Goal: Information Seeking & Learning: Learn about a topic

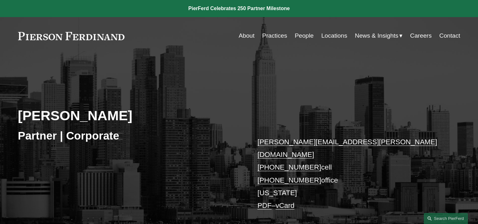
click at [302, 34] on link "People" at bounding box center [304, 36] width 19 height 12
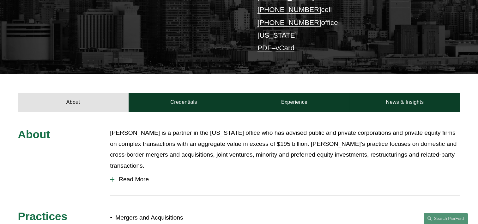
scroll to position [158, 0]
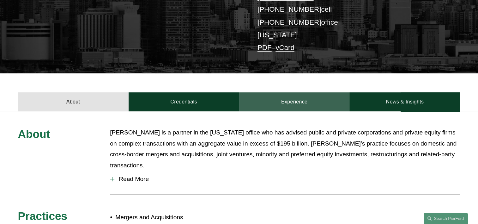
click at [296, 94] on link "Experience" at bounding box center [294, 101] width 111 height 19
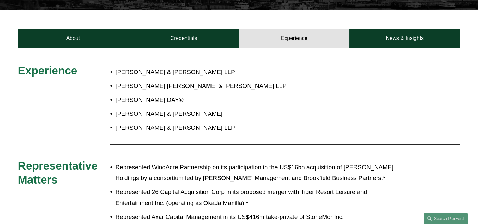
scroll to position [221, 0]
click at [239, 29] on link "Experience" at bounding box center [294, 38] width 111 height 19
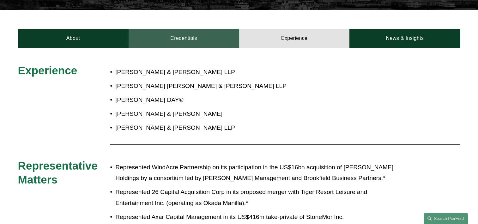
click at [186, 31] on link "Credentials" at bounding box center [184, 38] width 111 height 19
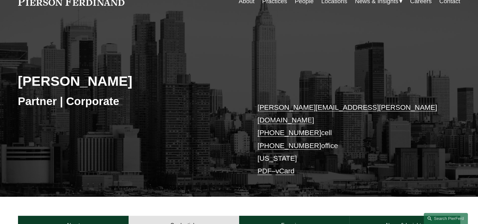
scroll to position [34, 0]
